Goal: Transaction & Acquisition: Purchase product/service

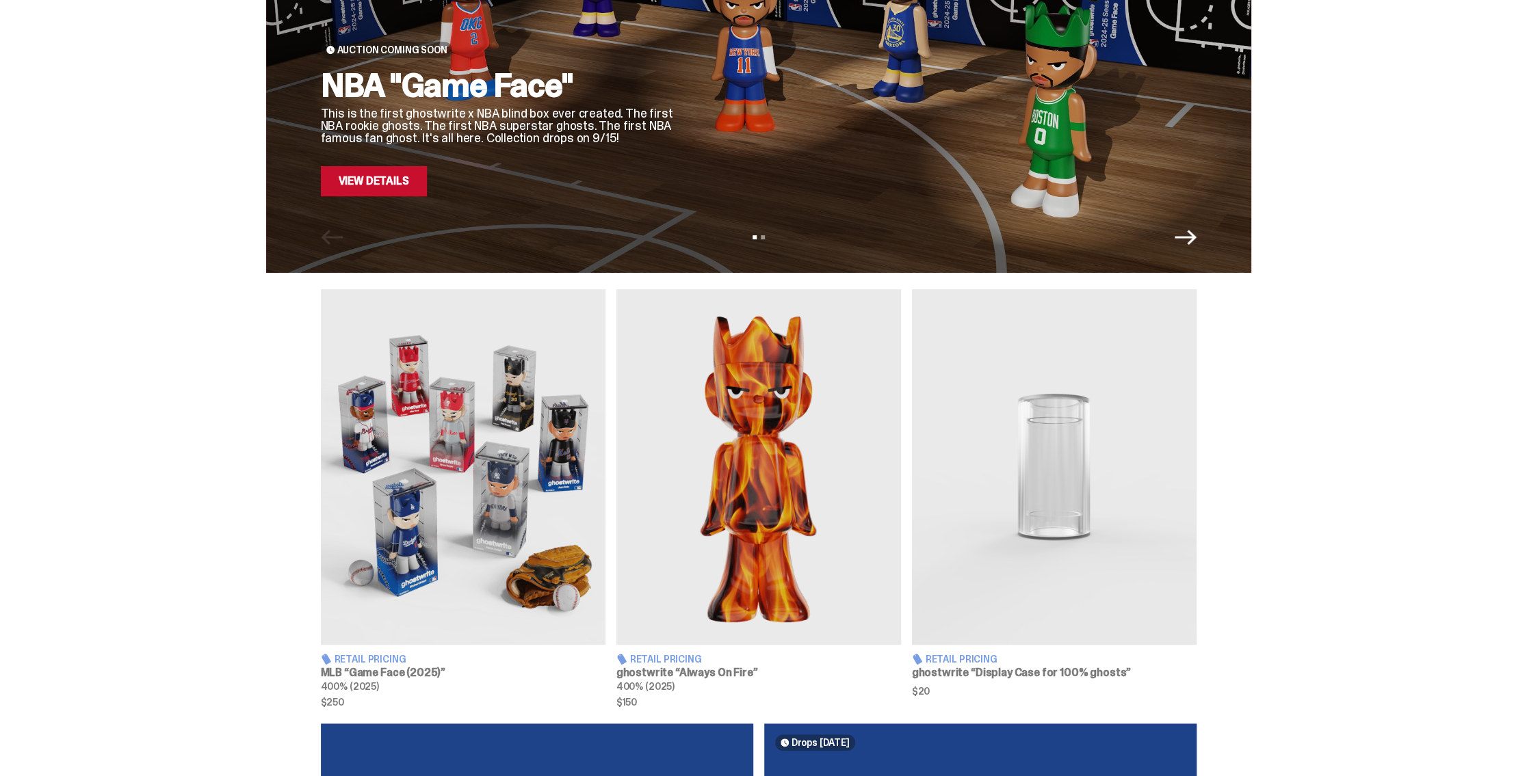
scroll to position [274, 0]
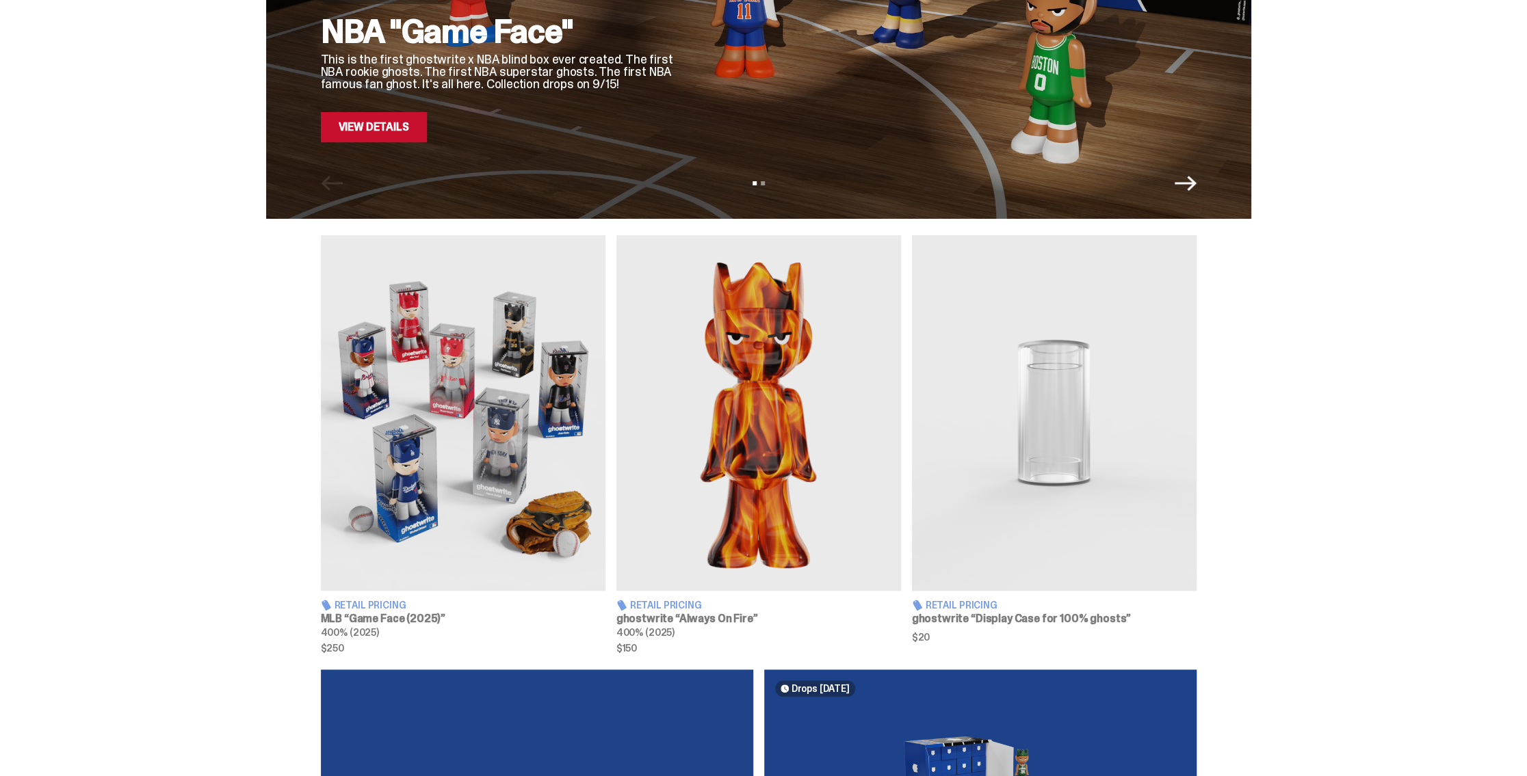
click at [1074, 462] on img at bounding box center [1054, 413] width 285 height 356
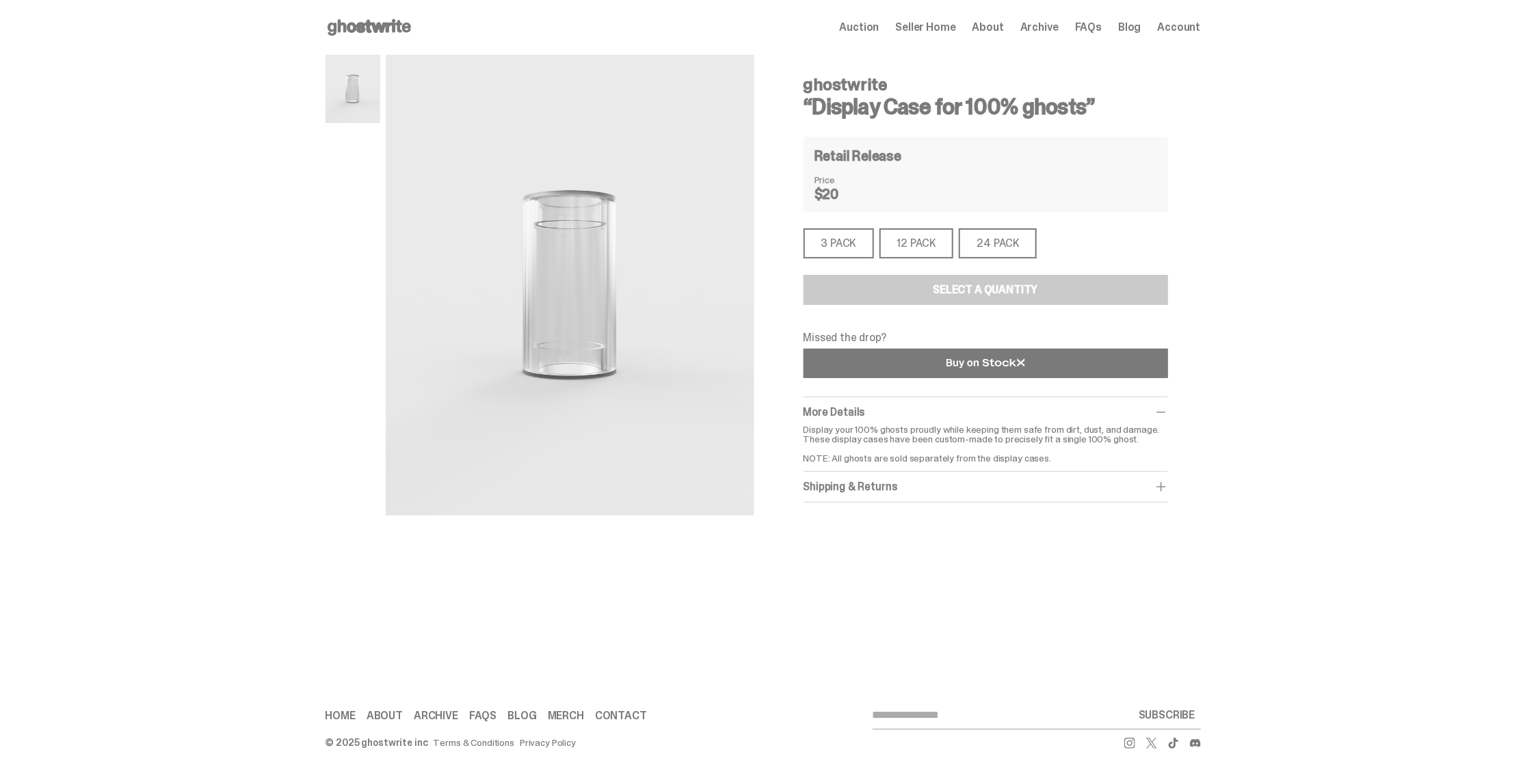
click at [940, 364] on link at bounding box center [986, 363] width 365 height 29
click at [848, 238] on div "3 PACK" at bounding box center [839, 243] width 70 height 30
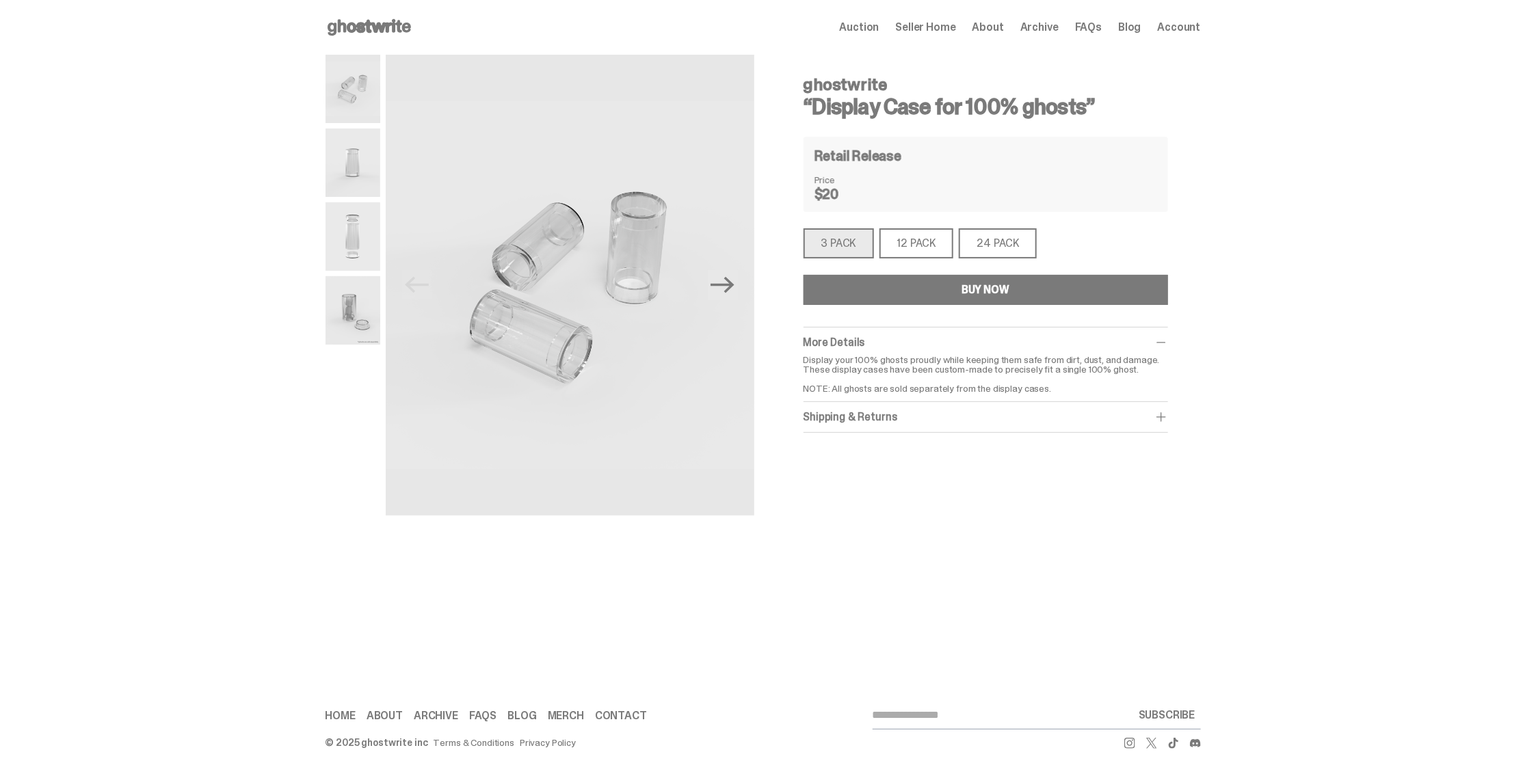
click at [938, 287] on button "BUY NOW" at bounding box center [986, 290] width 365 height 30
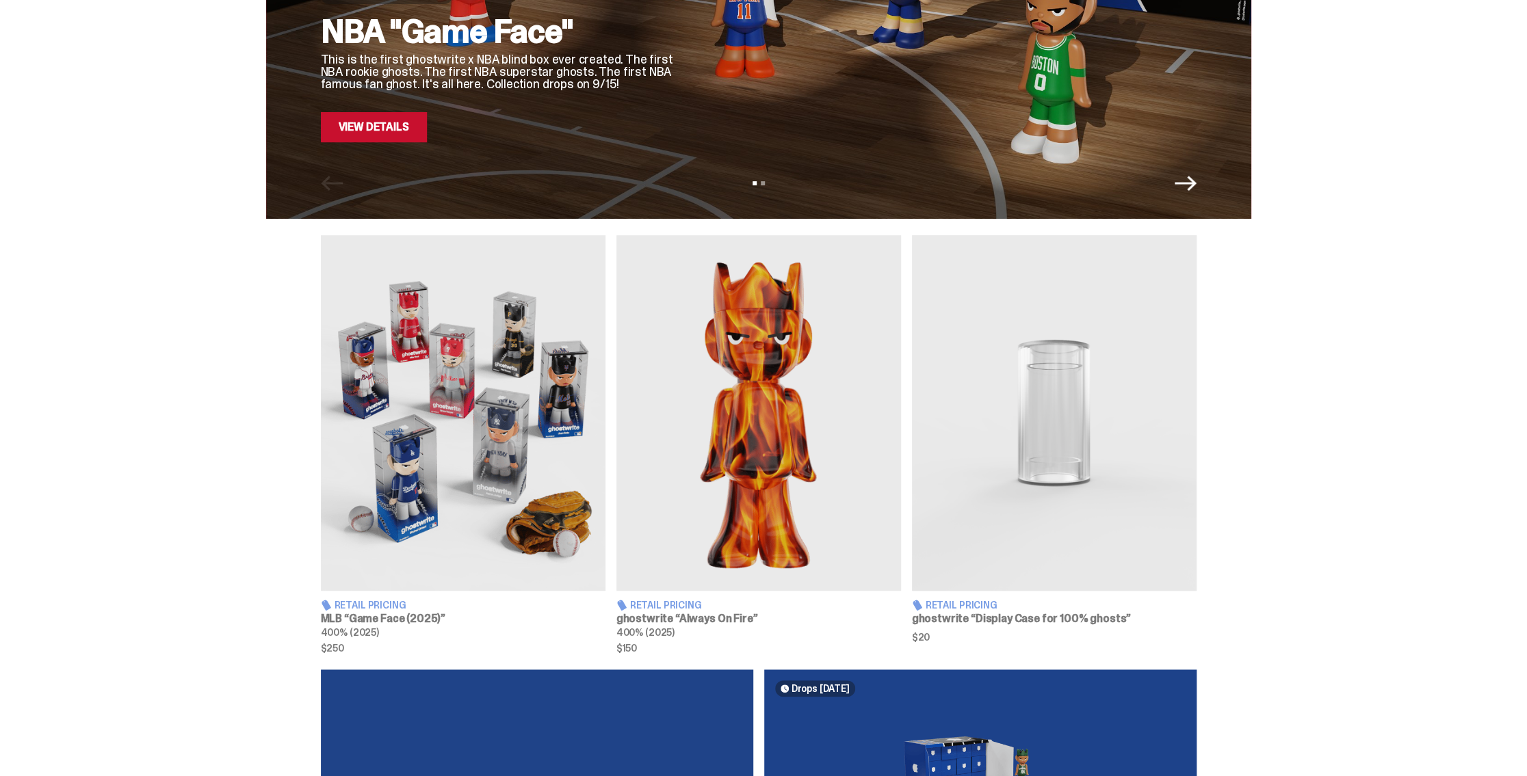
click at [1097, 427] on img at bounding box center [1054, 413] width 285 height 356
